Goal: Feedback & Contribution: Leave review/rating

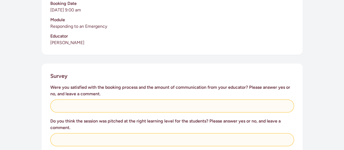
scroll to position [167, 0]
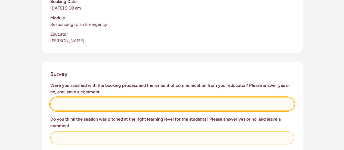
click at [72, 97] on input "text" at bounding box center [172, 103] width 244 height 13
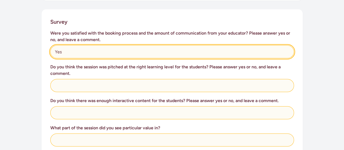
scroll to position [220, 0]
type input "Yes"
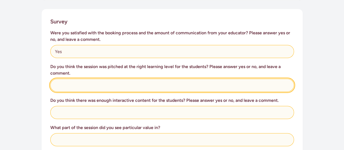
click at [64, 80] on input "text" at bounding box center [172, 85] width 244 height 13
type input "Yes absolutely"
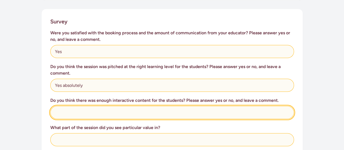
click at [72, 110] on input "text" at bounding box center [172, 112] width 244 height 13
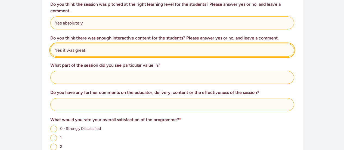
scroll to position [285, 0]
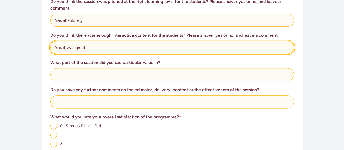
type input "Yes it was great."
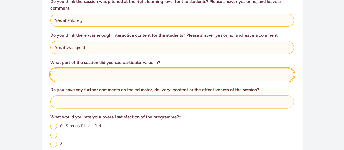
click at [77, 69] on input "text" at bounding box center [172, 74] width 244 height 13
type input "How to put a unresponsive person in the safe position."
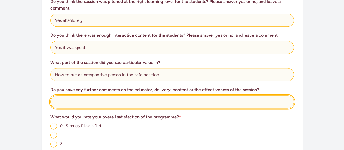
click at [103, 97] on input "text" at bounding box center [172, 101] width 244 height 13
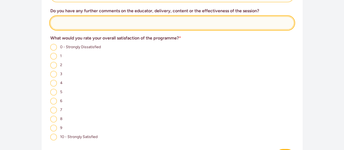
scroll to position [364, 0]
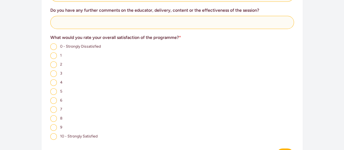
click at [53, 115] on input "8" at bounding box center [53, 118] width 7 height 7
radio input "true"
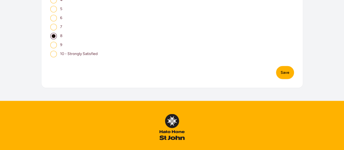
scroll to position [448, 0]
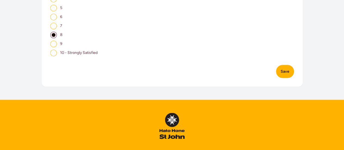
click at [287, 68] on button "Save" at bounding box center [285, 71] width 18 height 13
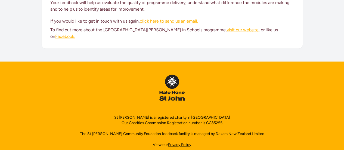
scroll to position [102, 0]
